Goal: Task Accomplishment & Management: Use online tool/utility

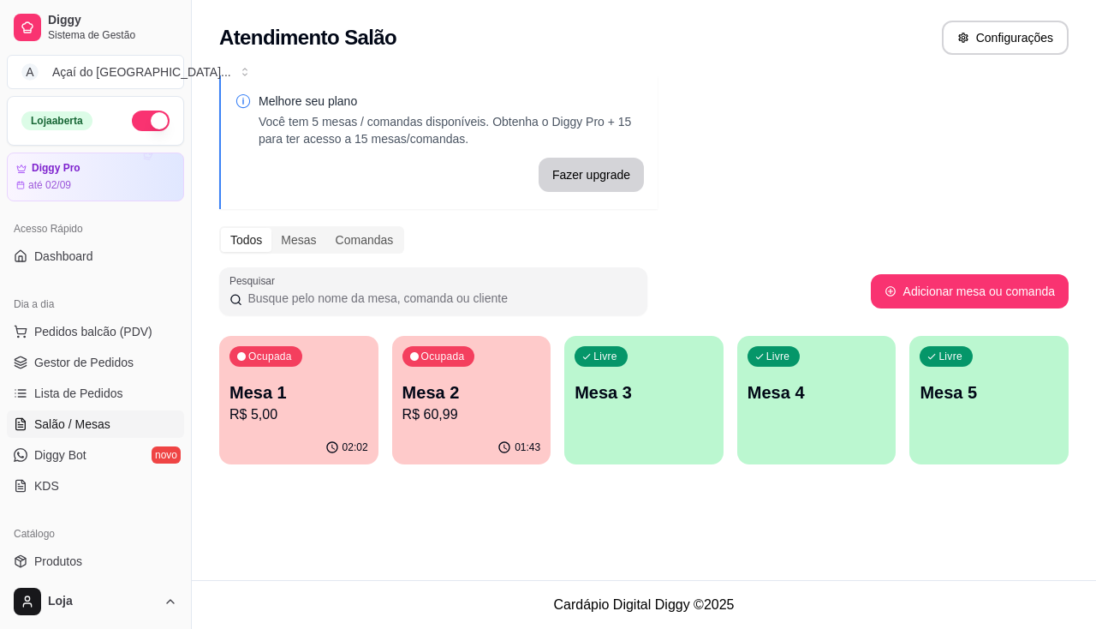
click at [1023, 216] on div "Melhore seu plano Você tem 5 mesas / comandas disponíveis. Obtenha o Diggy Pro …" at bounding box center [644, 275] width 904 height 420
click at [278, 421] on p "R$ 5,00" at bounding box center [298, 414] width 134 height 20
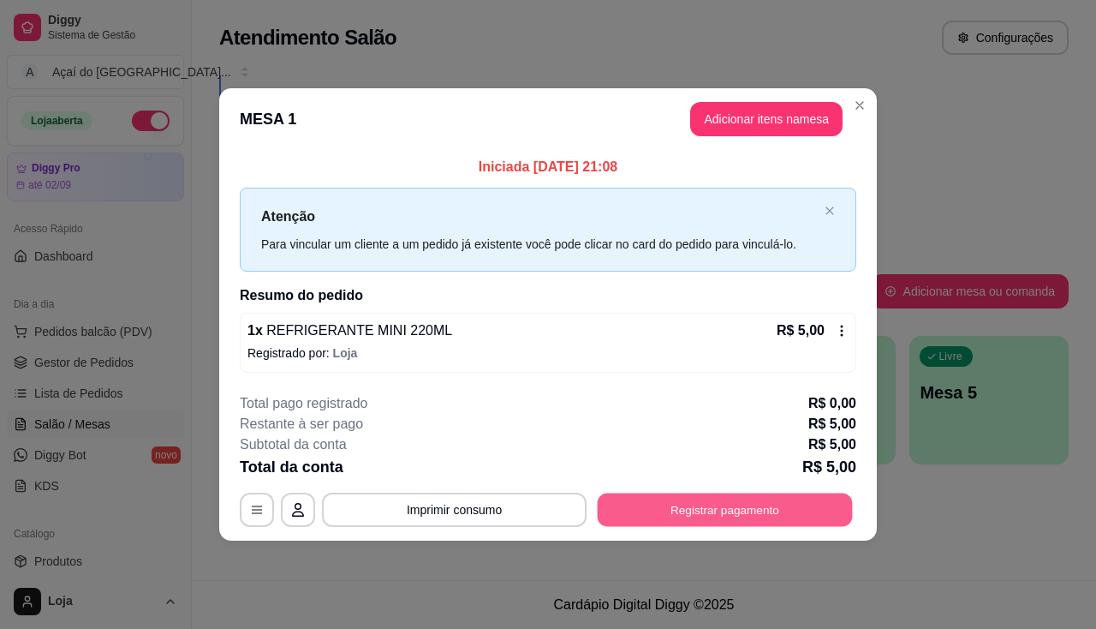
click at [755, 516] on button "Registrar pagamento" at bounding box center [725, 509] width 255 height 33
click at [722, 521] on button "Registrar pagamento" at bounding box center [725, 509] width 255 height 33
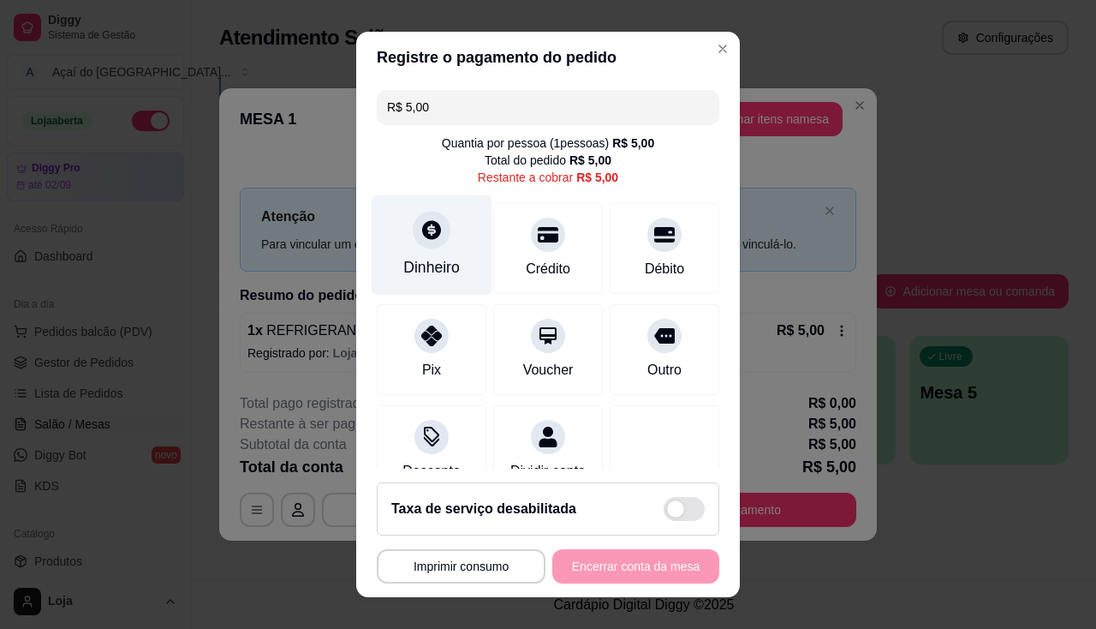
click at [432, 271] on div "Dinheiro" at bounding box center [431, 267] width 57 height 22
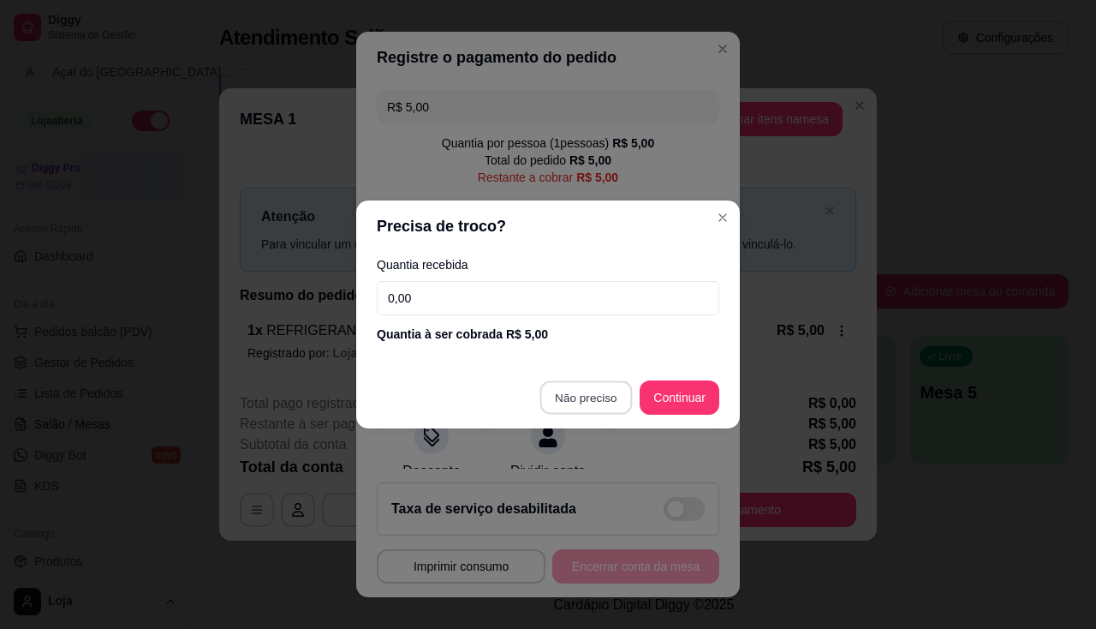
click at [602, 405] on div "Desconto Dividir conta" at bounding box center [548, 450] width 343 height 91
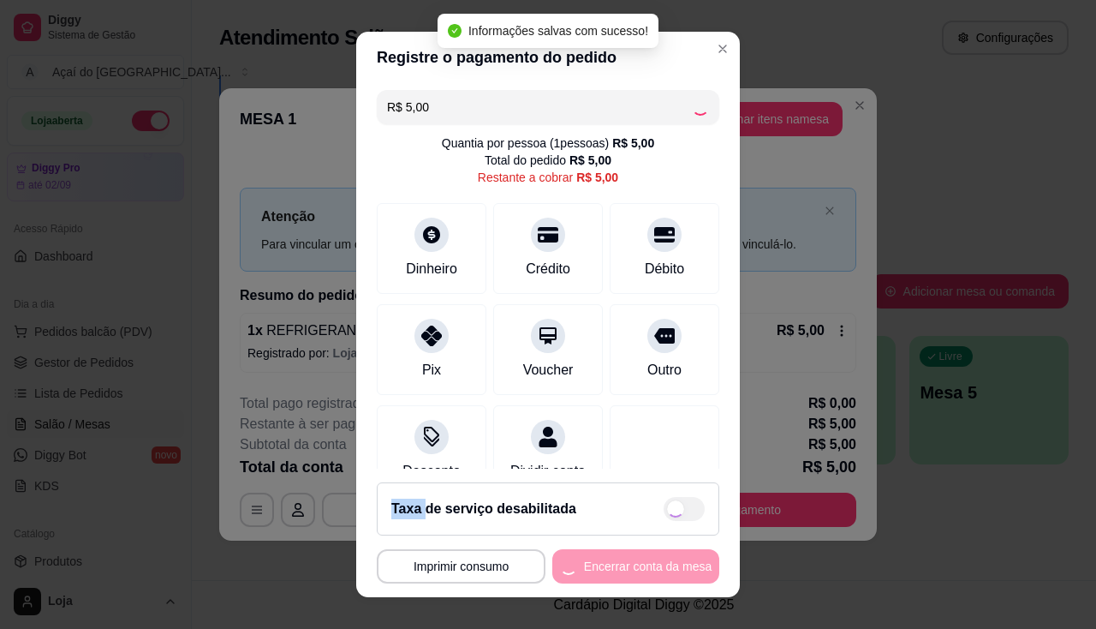
type input "R$ 0,00"
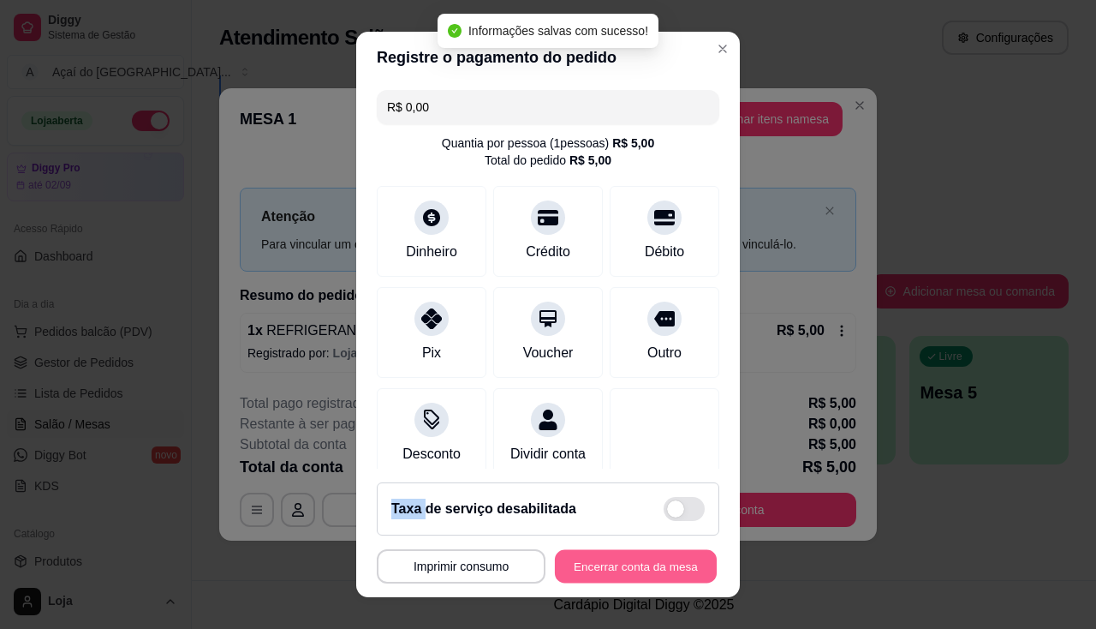
click at [628, 562] on button "Encerrar conta da mesa" at bounding box center [636, 566] width 162 height 33
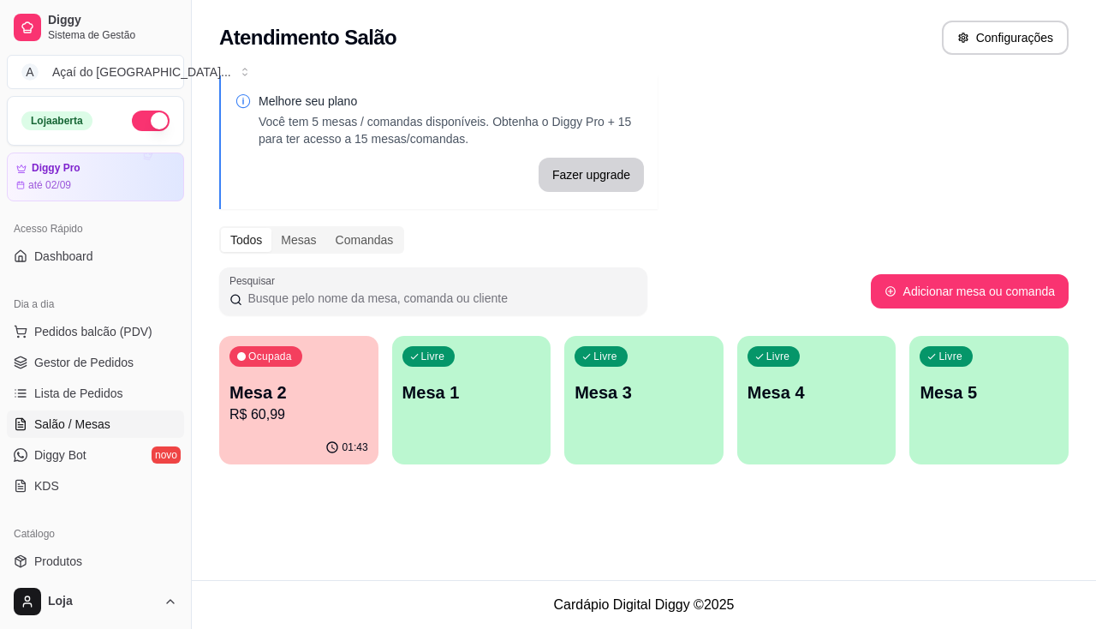
click at [469, 420] on div "Livre Mesa 1" at bounding box center [471, 390] width 159 height 108
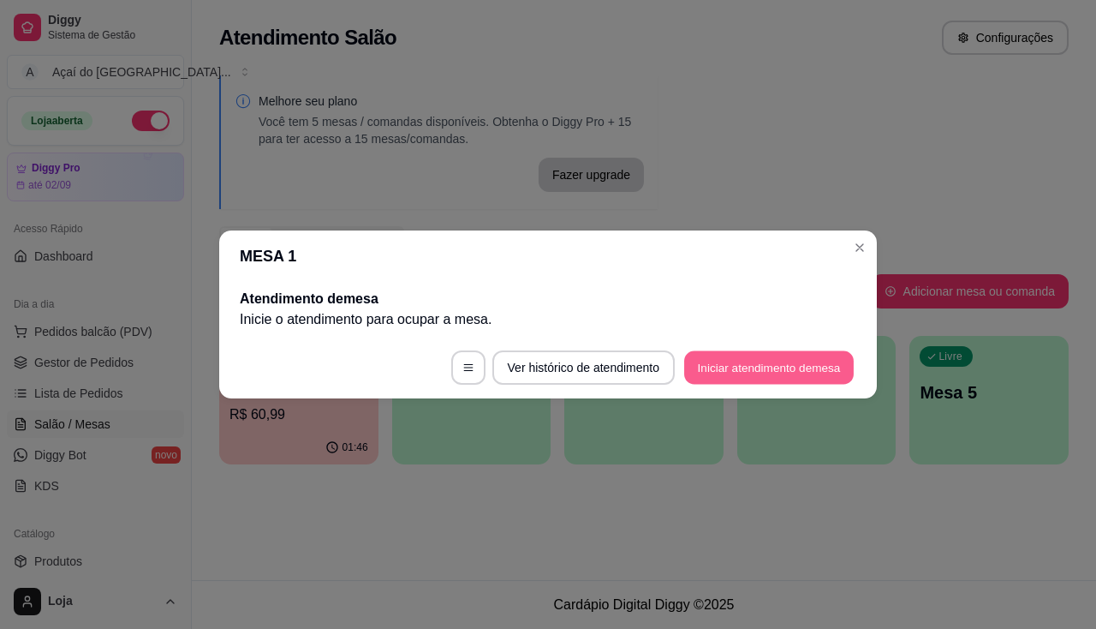
click at [728, 361] on button "Iniciar atendimento de mesa" at bounding box center [769, 367] width 170 height 33
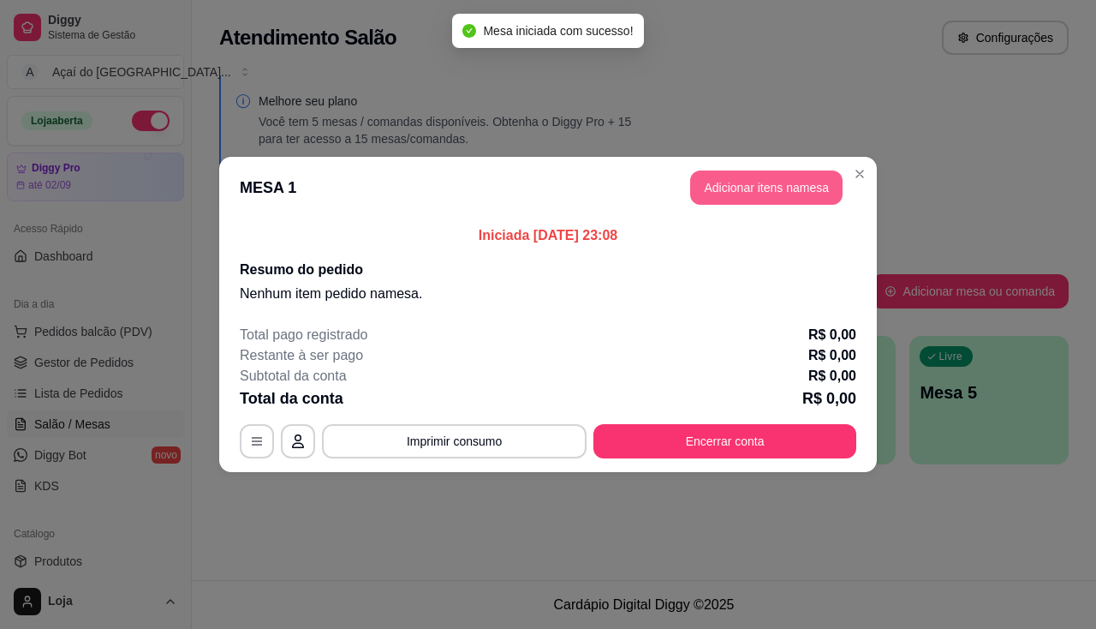
click at [758, 186] on button "Adicionar itens na mesa" at bounding box center [766, 187] width 152 height 34
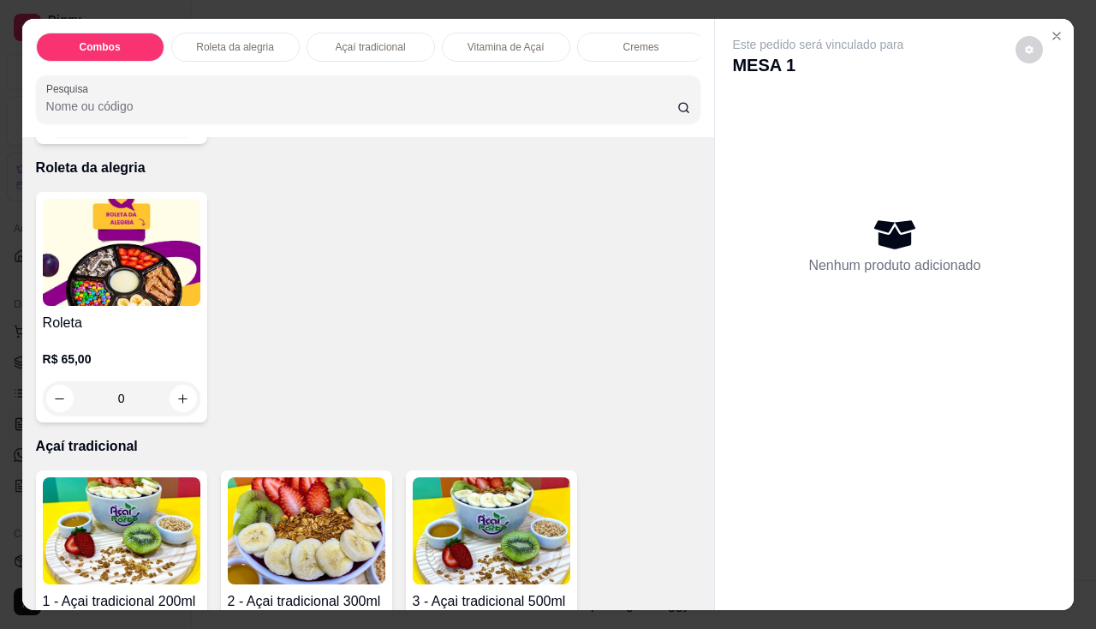
scroll to position [771, 0]
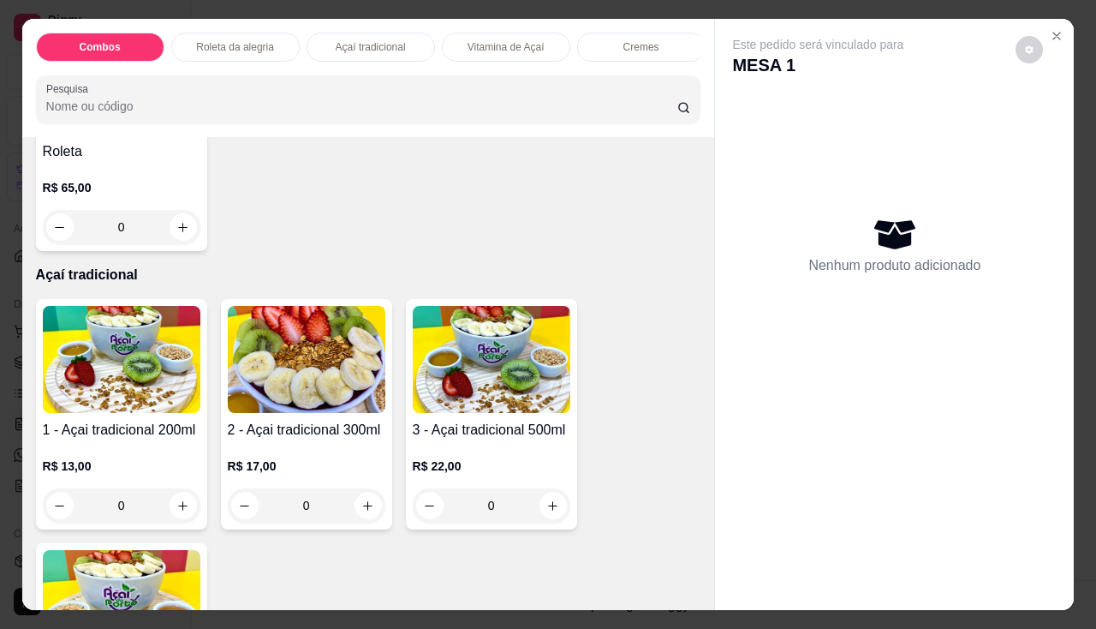
click at [124, 427] on h4 "1 - Açai tradicional 200ml" at bounding box center [122, 430] width 158 height 21
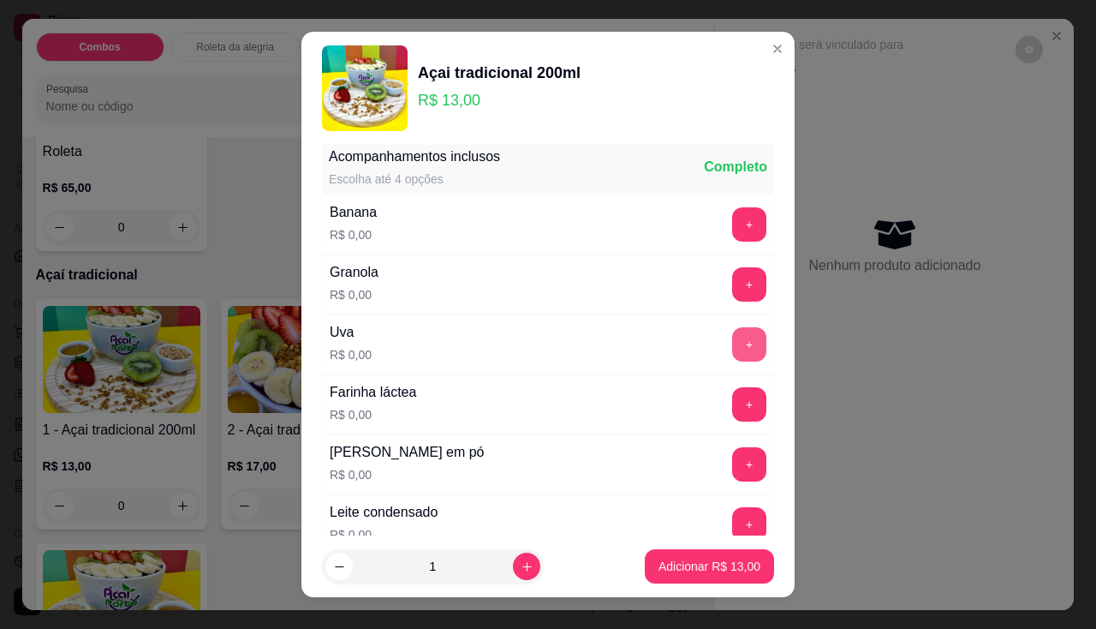
scroll to position [514, 0]
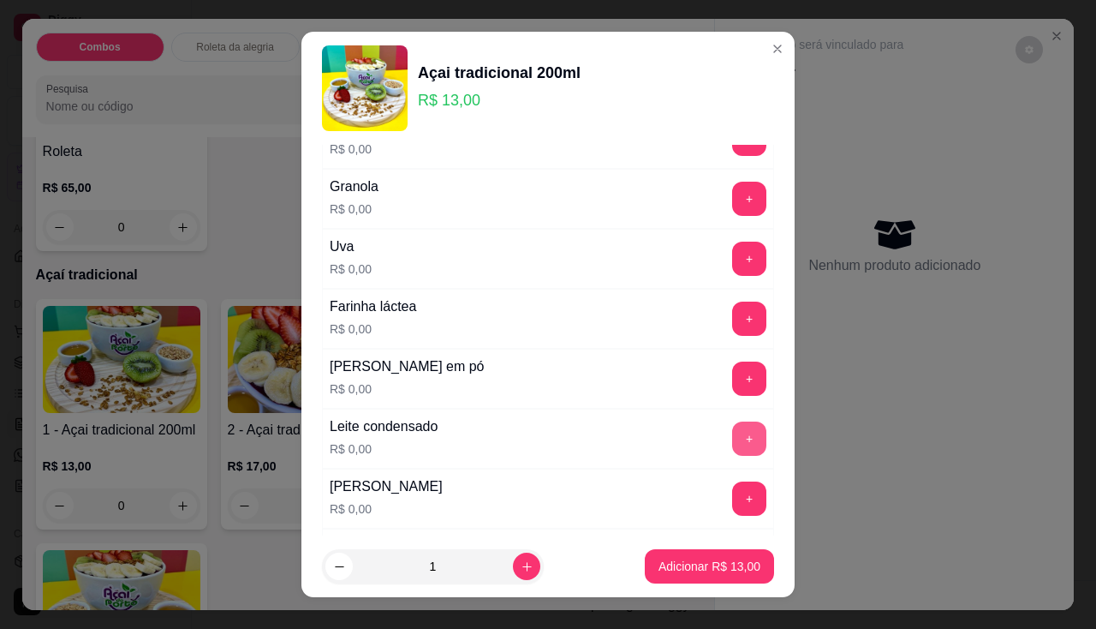
click at [732, 436] on button "+" at bounding box center [749, 438] width 34 height 34
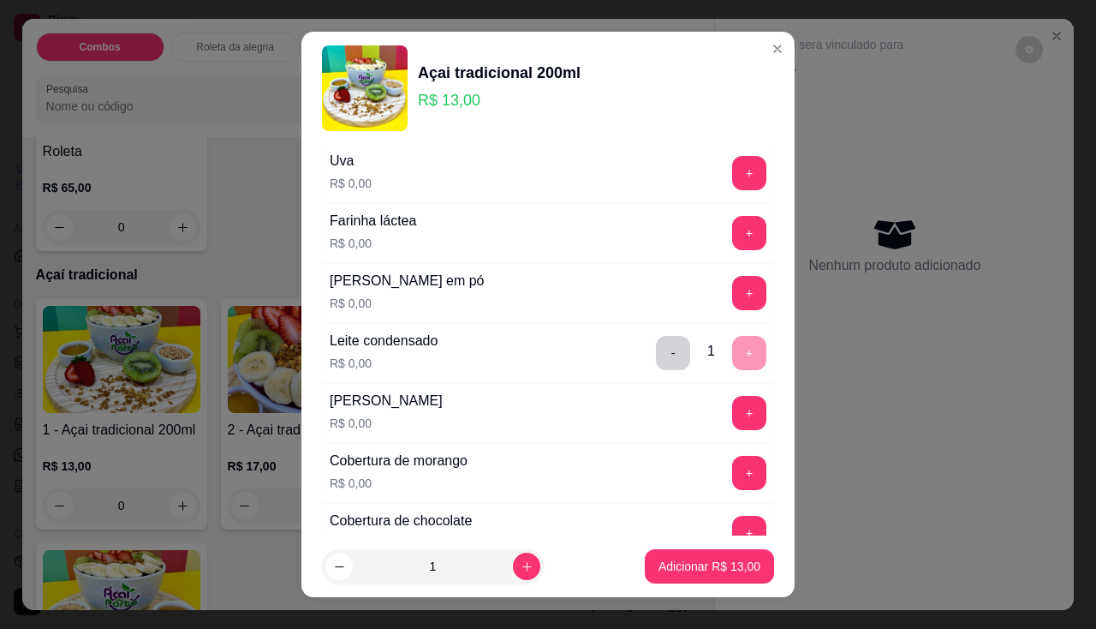
scroll to position [685, 0]
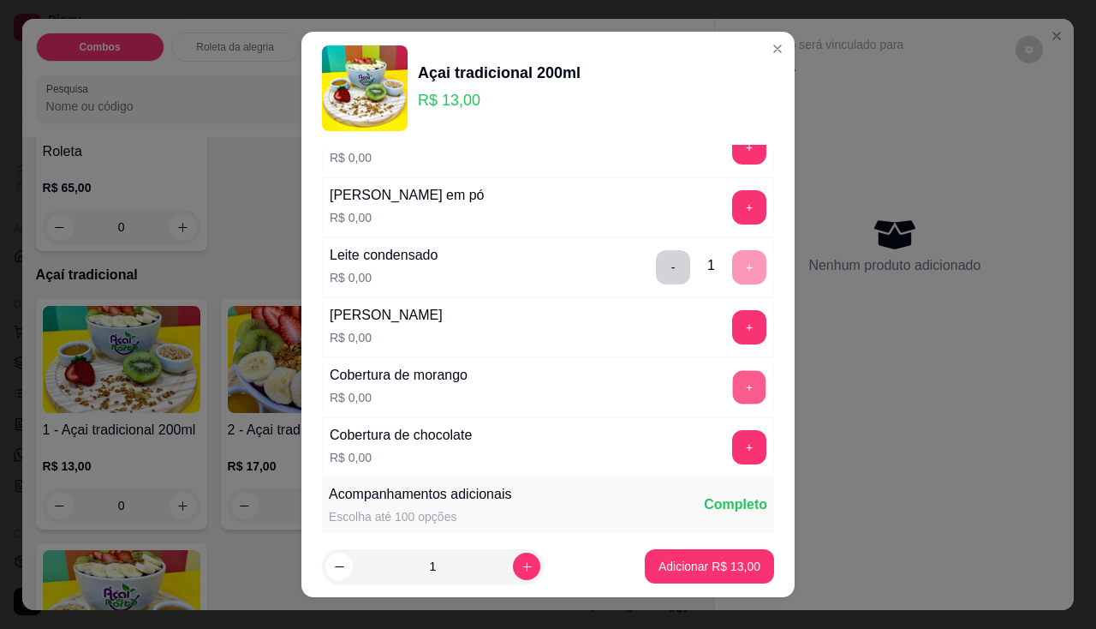
click at [733, 386] on button "+" at bounding box center [749, 386] width 33 height 33
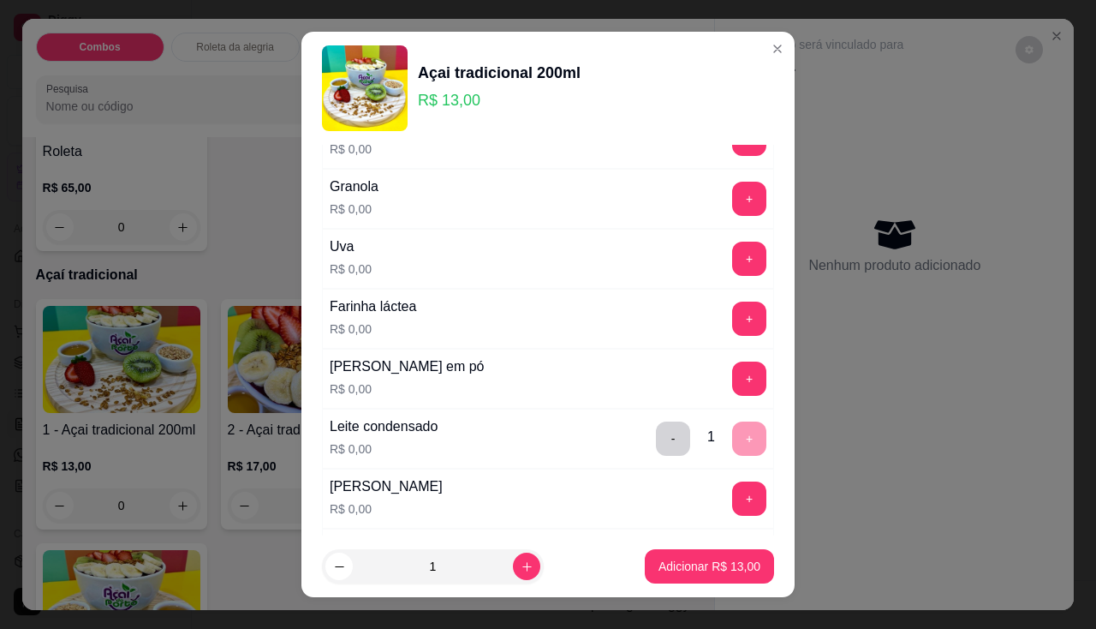
scroll to position [343, 0]
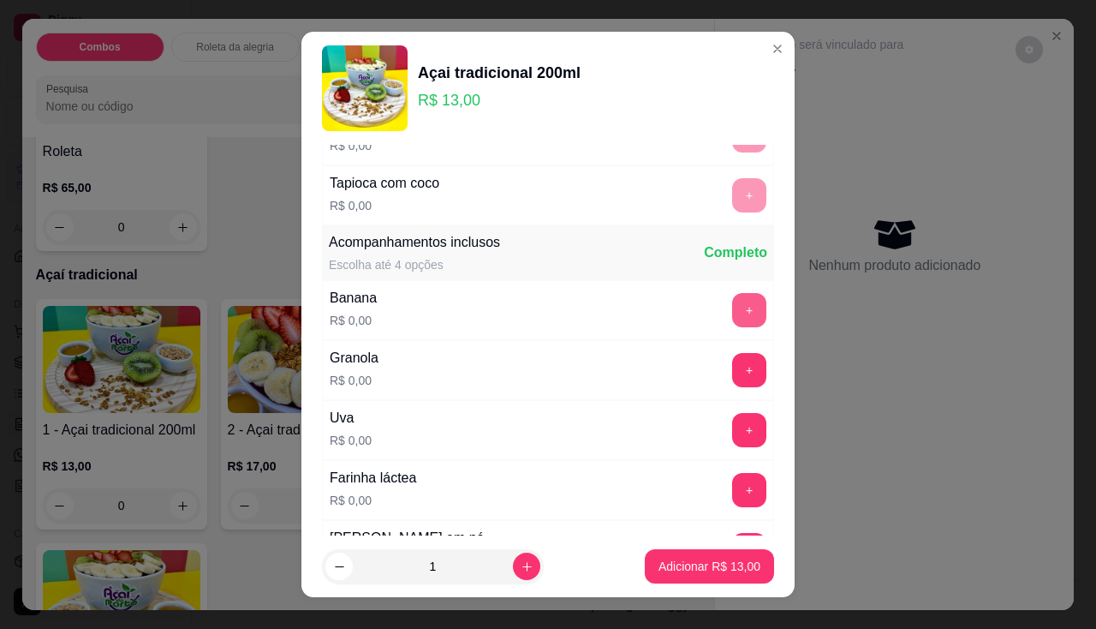
click at [732, 311] on button "+" at bounding box center [749, 310] width 34 height 34
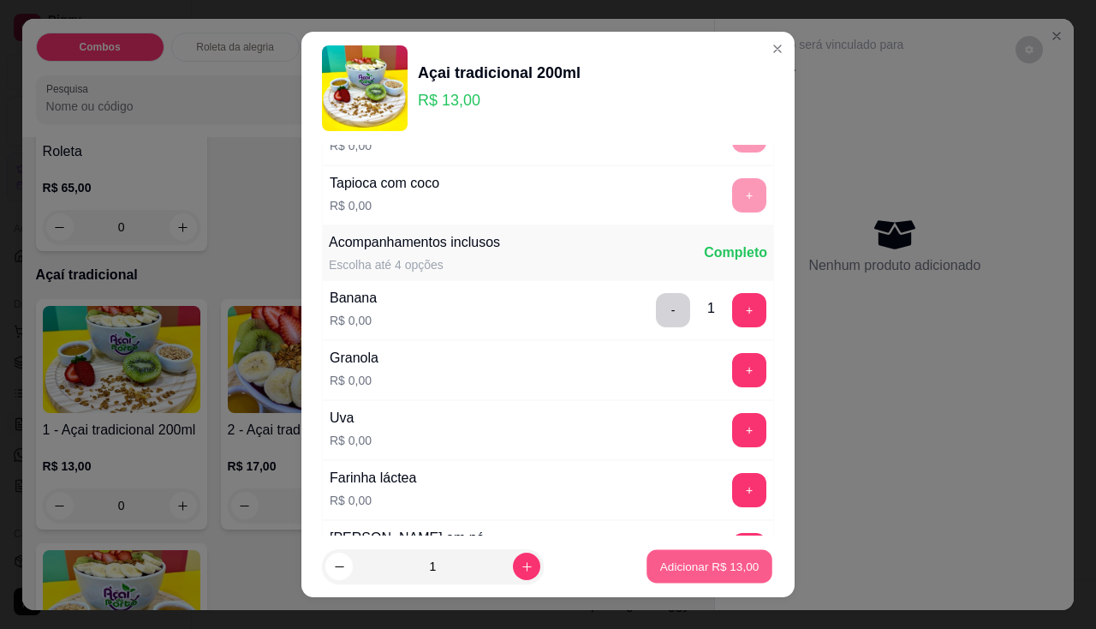
click at [701, 552] on button "Adicionar R$ 13,00" at bounding box center [710, 566] width 126 height 33
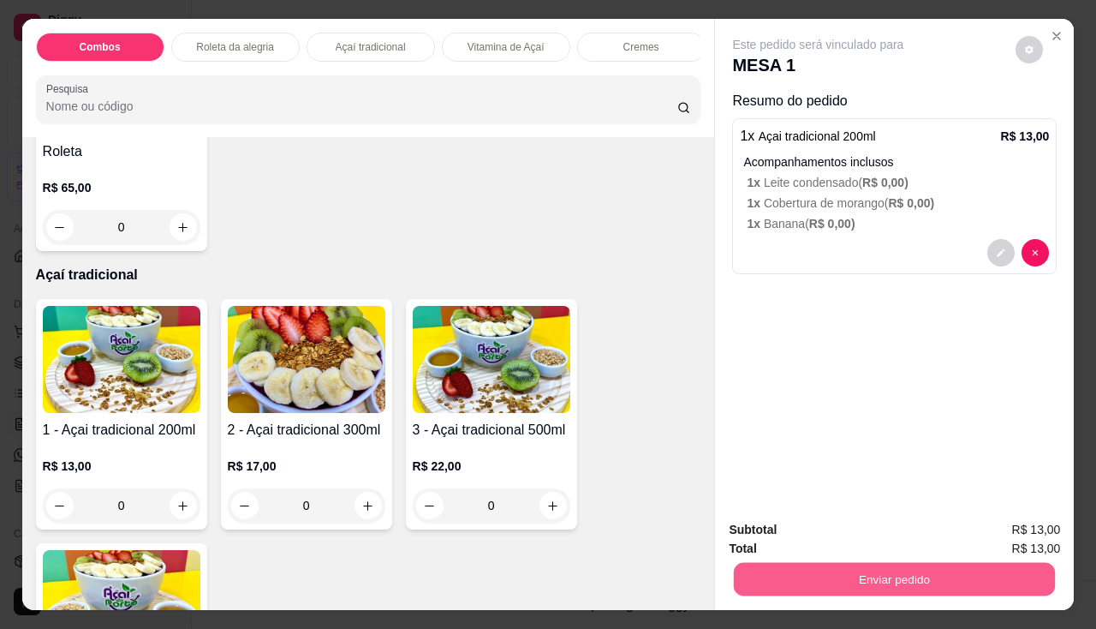
click at [734, 583] on button "Enviar pedido" at bounding box center [894, 579] width 321 height 33
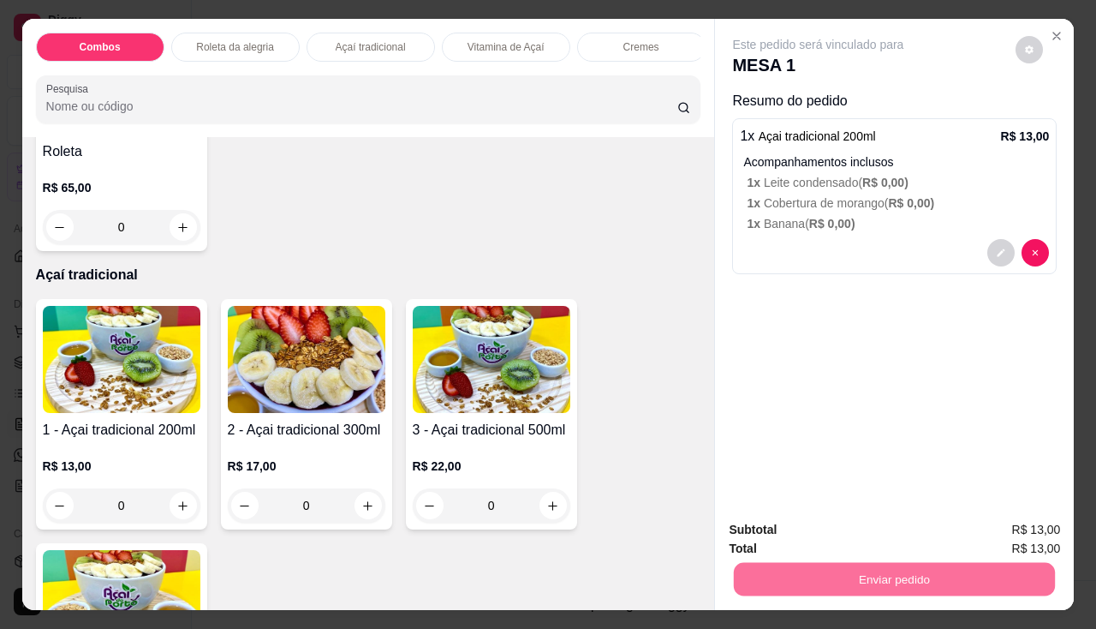
click at [767, 526] on button "Não registrar e enviar pedido" at bounding box center [838, 531] width 178 height 33
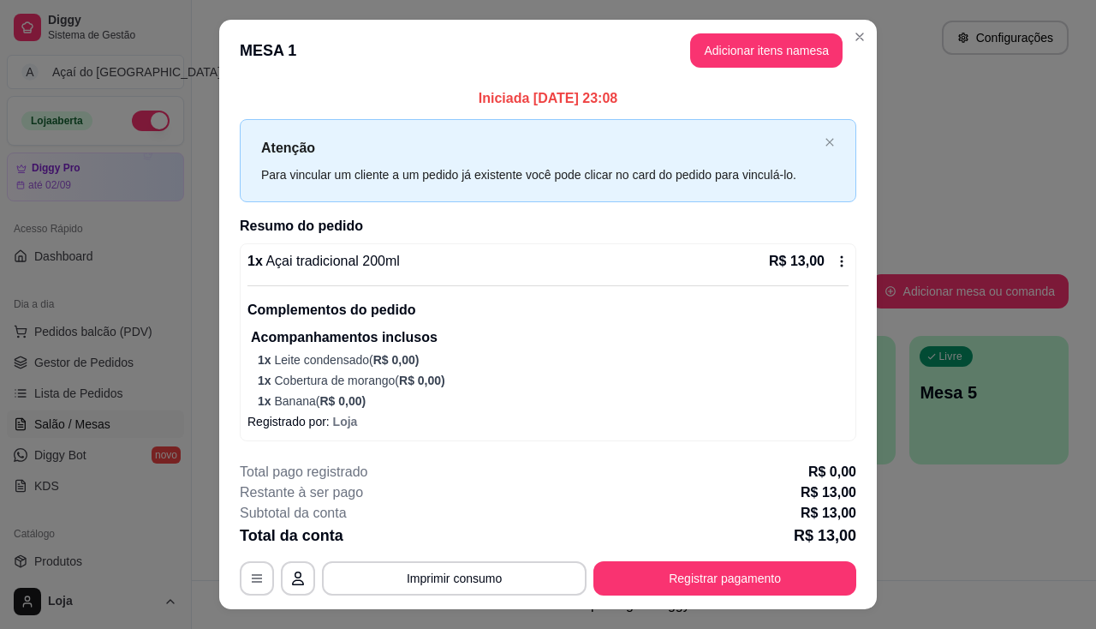
scroll to position [35, 0]
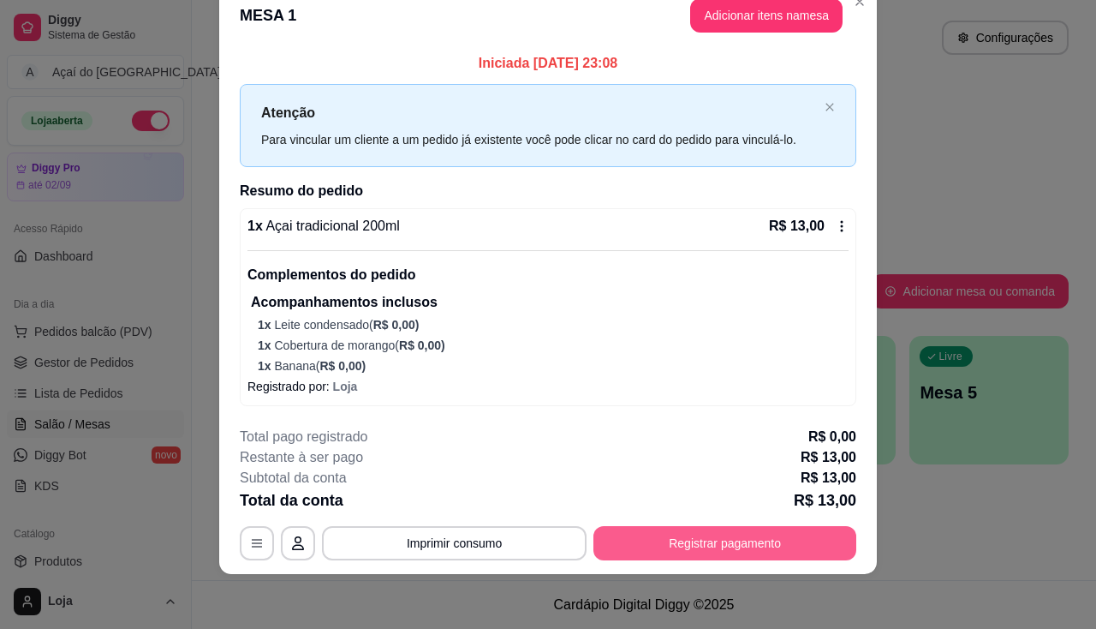
click at [636, 548] on button "Registrar pagamento" at bounding box center [725, 543] width 263 height 34
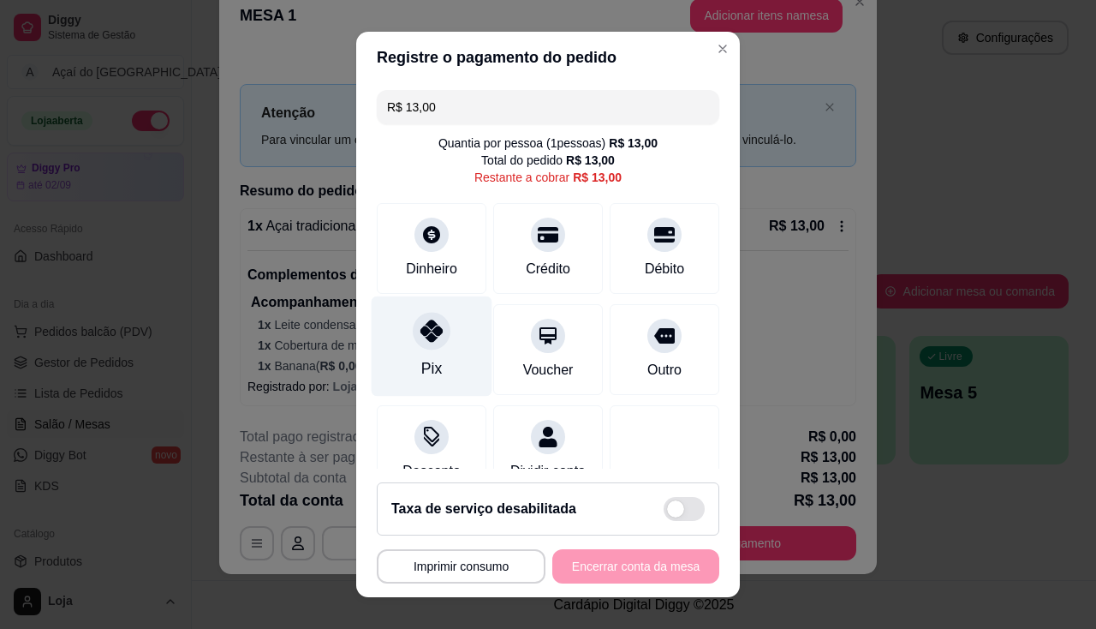
click at [435, 361] on div "Pix" at bounding box center [432, 346] width 121 height 100
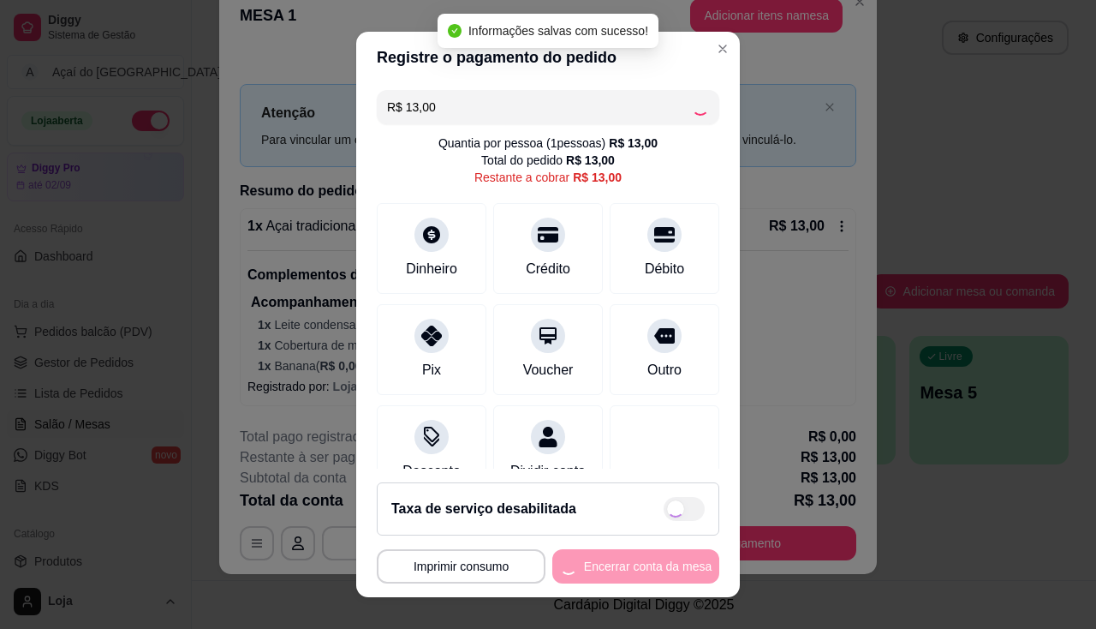
type input "R$ 0,00"
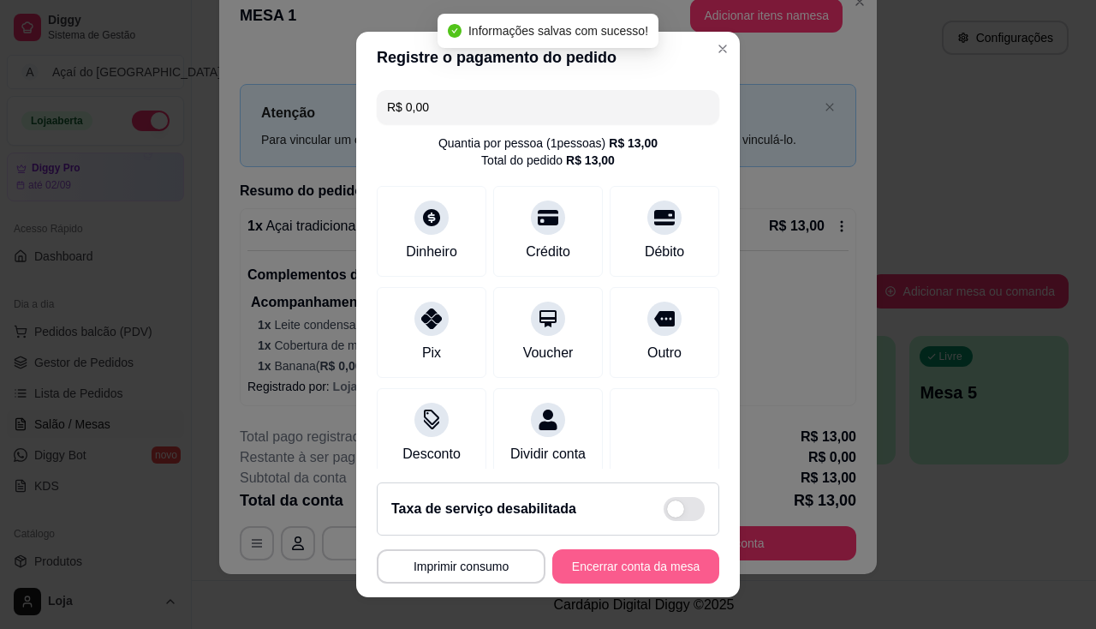
click at [614, 566] on button "Encerrar conta da mesa" at bounding box center [635, 566] width 167 height 34
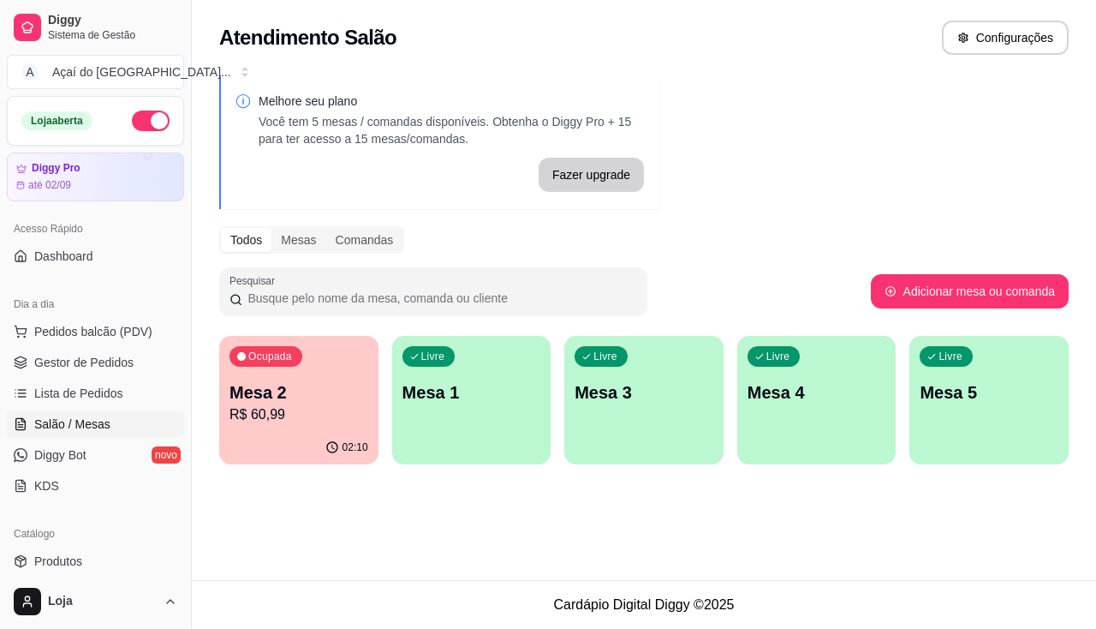
click at [284, 427] on div "Ocupada Mesa 2 R$ 60,99" at bounding box center [298, 383] width 159 height 95
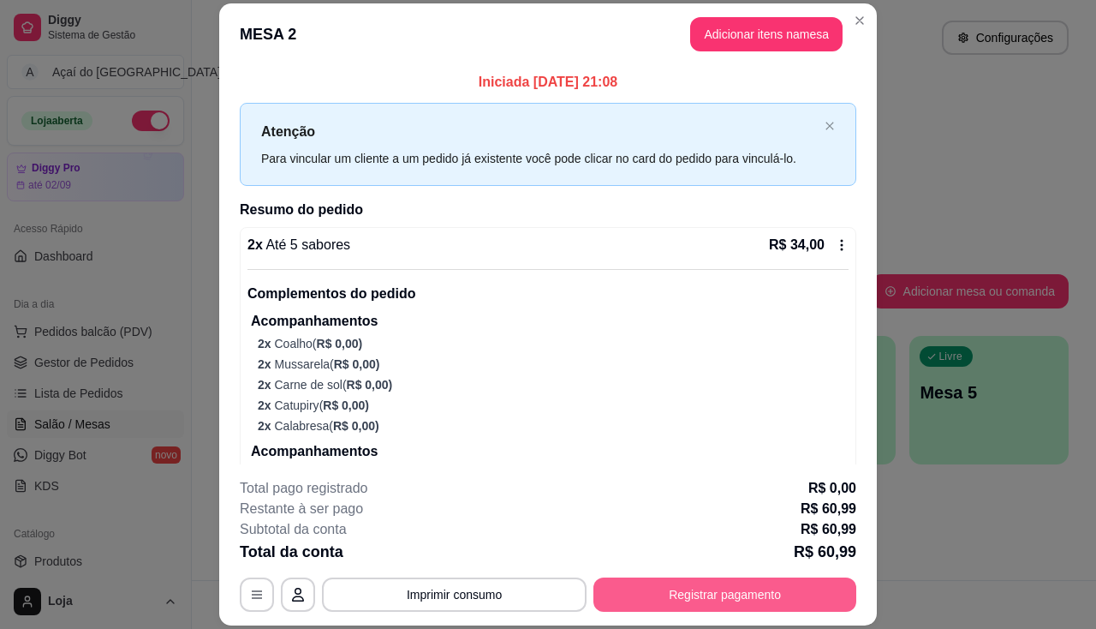
click at [672, 606] on button "Registrar pagamento" at bounding box center [725, 594] width 263 height 34
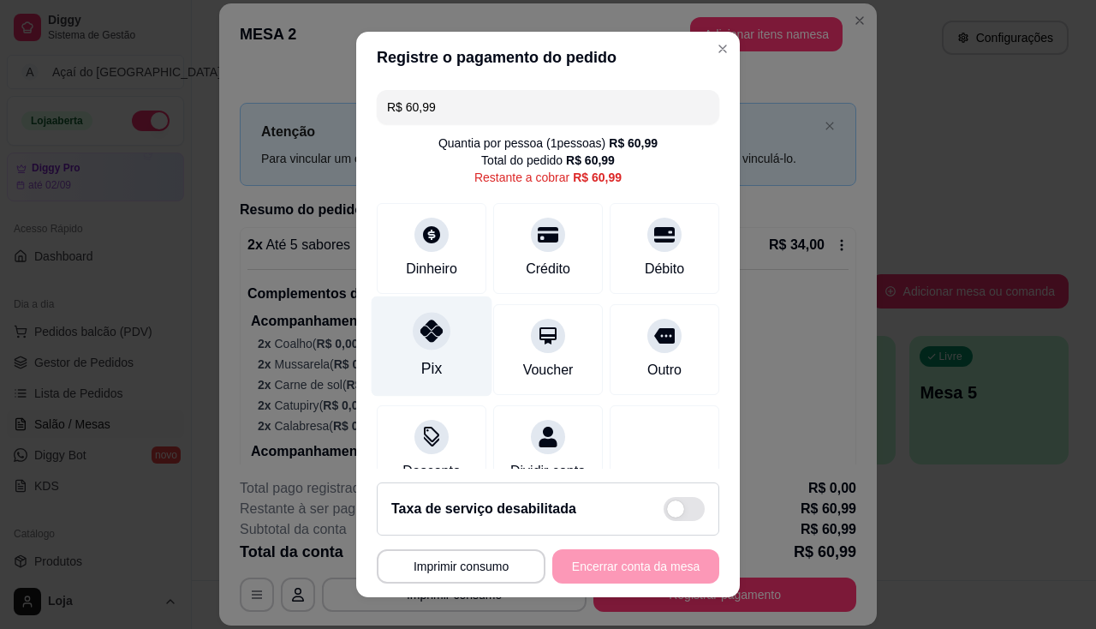
click at [413, 338] on div at bounding box center [432, 331] width 38 height 38
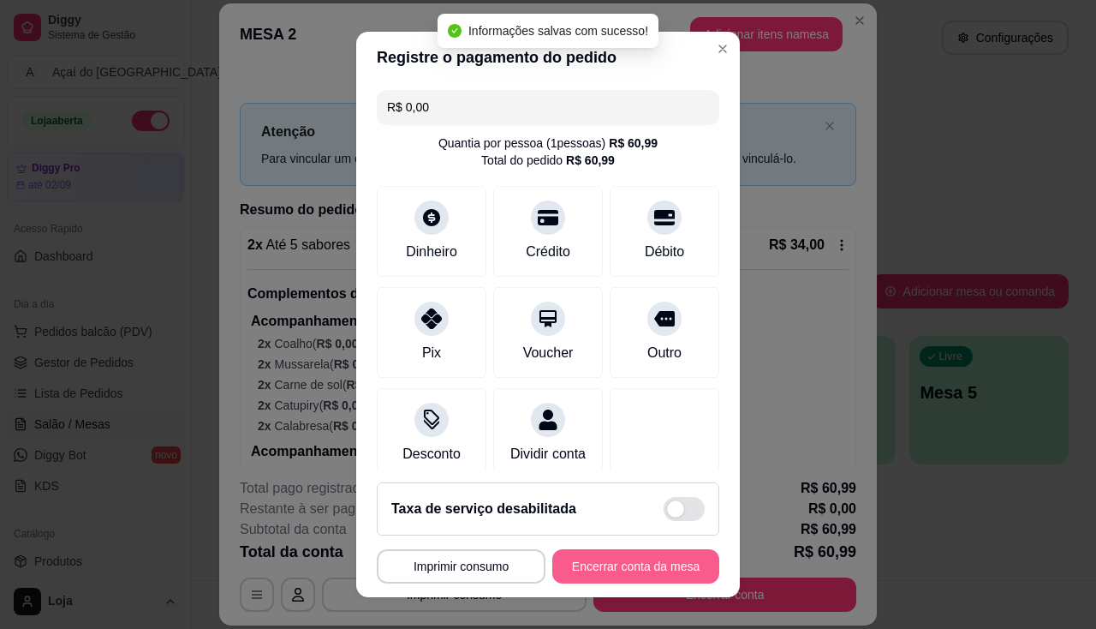
type input "R$ 0,00"
click at [632, 572] on button "Encerrar conta da mesa" at bounding box center [636, 566] width 162 height 33
